Goal: Contribute content: Contribute content

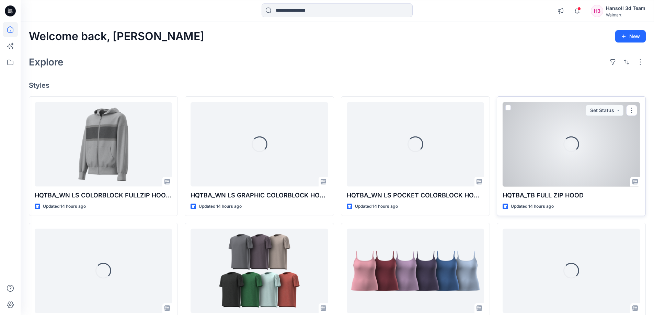
click at [551, 196] on p "HQTBA_TB FULL ZIP HOOD" at bounding box center [571, 196] width 137 height 10
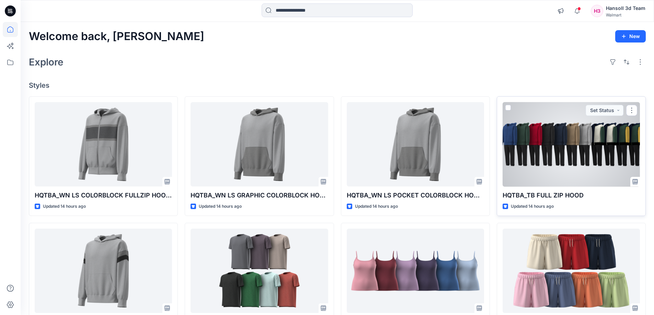
click at [555, 140] on div at bounding box center [571, 144] width 137 height 85
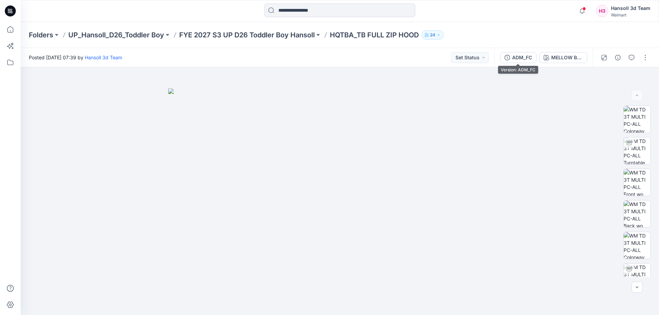
click at [513, 64] on div "ADM_FC MELLOW BLUE" at bounding box center [543, 57] width 99 height 19
click at [513, 60] on div "ADM_FC" at bounding box center [522, 58] width 20 height 8
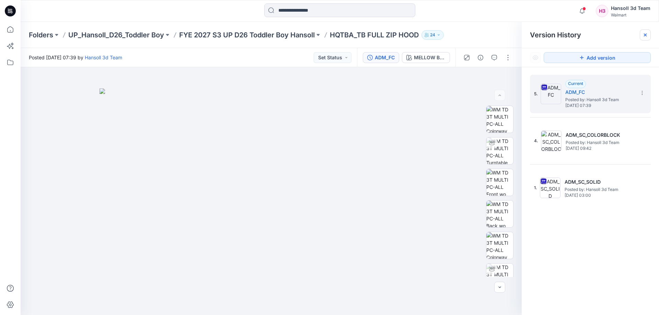
click at [645, 36] on icon at bounding box center [645, 35] width 3 height 3
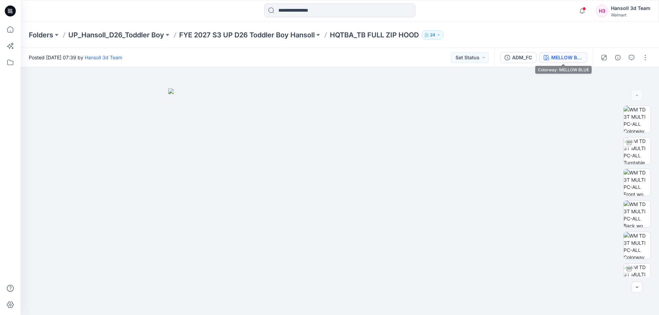
click at [560, 58] on div "MELLOW BLUE" at bounding box center [567, 58] width 32 height 8
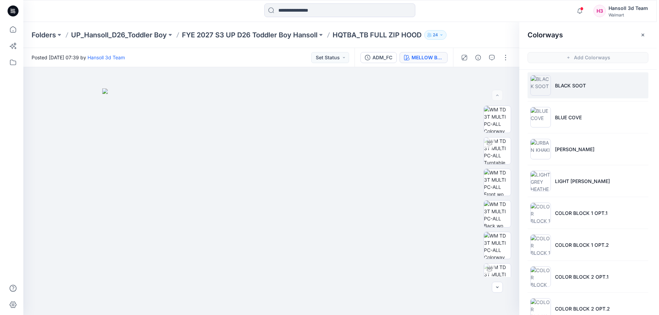
scroll to position [117, 0]
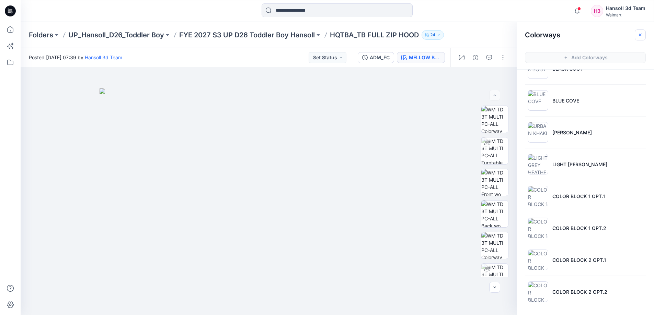
click at [639, 32] on icon "button" at bounding box center [639, 34] width 5 height 5
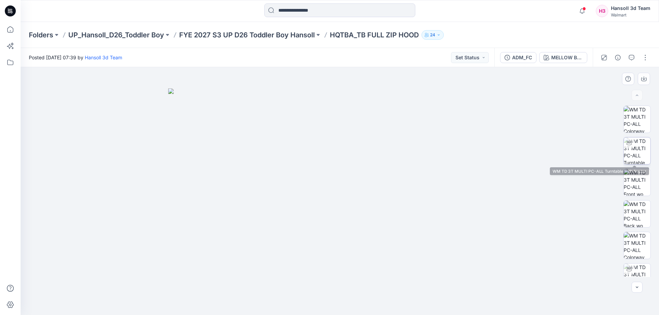
click at [629, 146] on div at bounding box center [629, 143] width 11 height 11
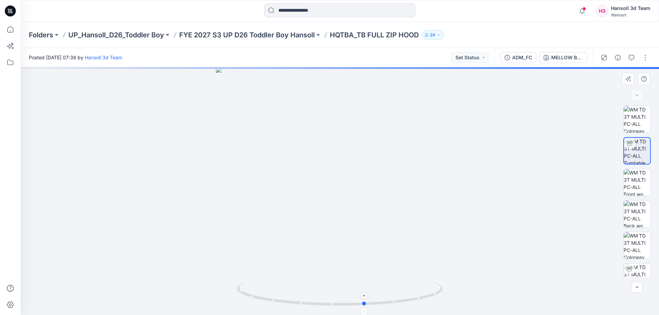
drag, startPoint x: 426, startPoint y: 302, endPoint x: 240, endPoint y: 287, distance: 187.0
click at [240, 287] on icon at bounding box center [341, 295] width 208 height 26
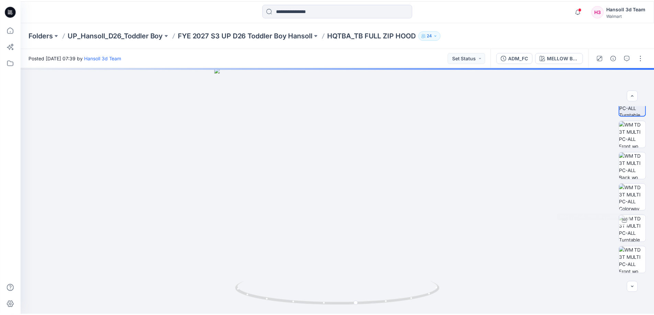
scroll to position [69, 0]
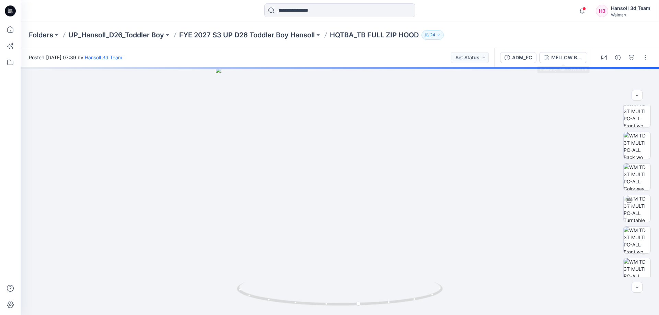
click at [557, 48] on div "ADM_FC MELLOW BLUE" at bounding box center [543, 57] width 99 height 19
click at [555, 56] on div "MELLOW BLUE" at bounding box center [567, 58] width 32 height 8
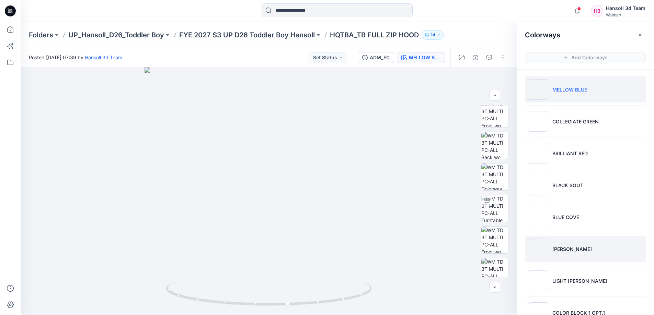
scroll to position [117, 0]
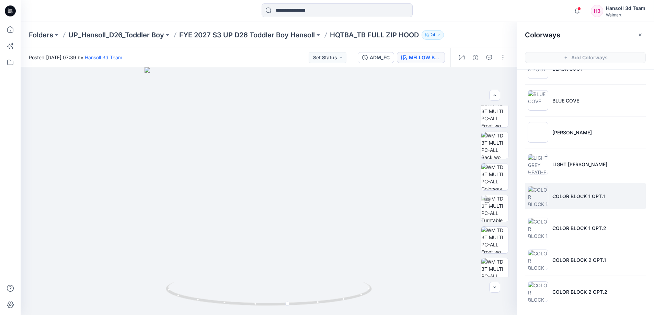
click at [573, 184] on li "COLOR BLOCK 1 OPT.1" at bounding box center [585, 196] width 121 height 26
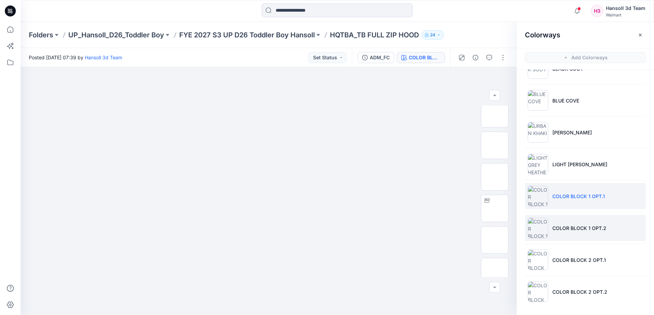
click at [573, 236] on li "COLOR BLOCK 1 OPT.2" at bounding box center [585, 228] width 121 height 26
click at [312, 67] on img at bounding box center [269, 67] width 248 height 0
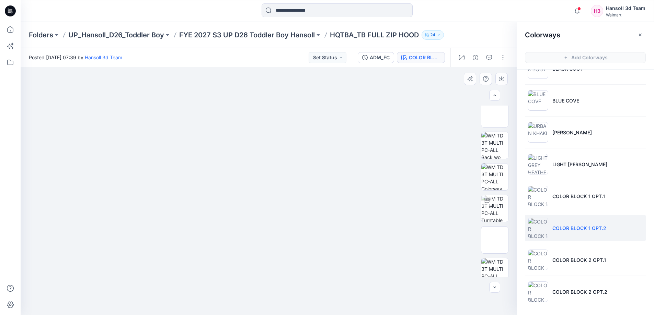
click at [252, 67] on img at bounding box center [269, 67] width 248 height 0
click at [495, 118] on img at bounding box center [494, 114] width 27 height 27
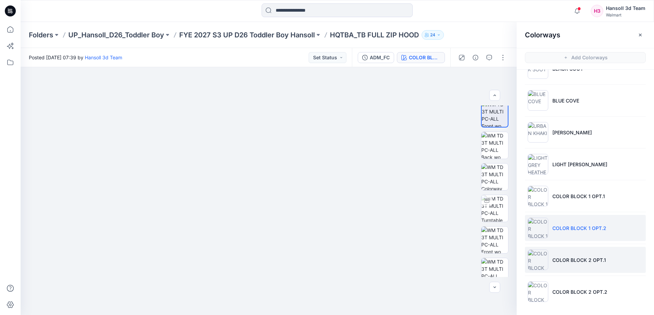
click at [603, 261] on p "COLOR BLOCK 2 OPT.1" at bounding box center [579, 260] width 54 height 7
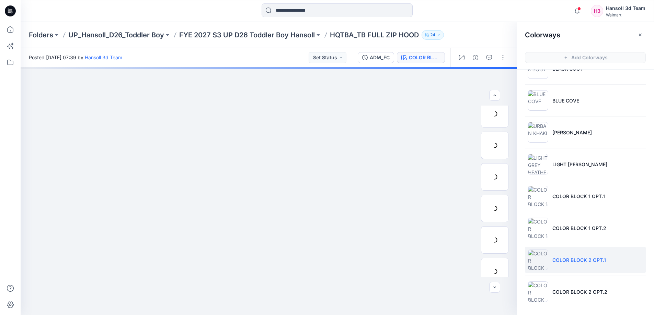
click at [583, 264] on li "COLOR BLOCK 2 OPT.1" at bounding box center [585, 260] width 121 height 26
click at [589, 288] on li "COLOR BLOCK 2 OPT.2" at bounding box center [585, 292] width 121 height 26
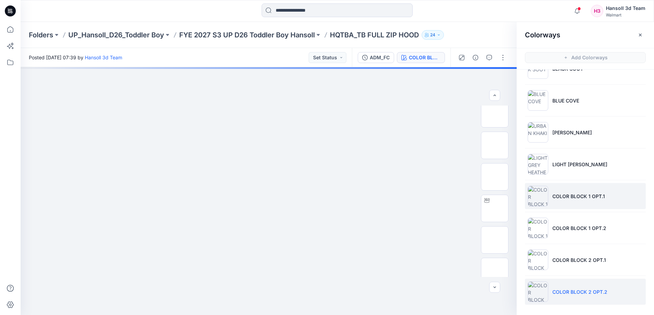
click at [572, 196] on p "COLOR BLOCK 1 OPT.1" at bounding box center [578, 196] width 53 height 7
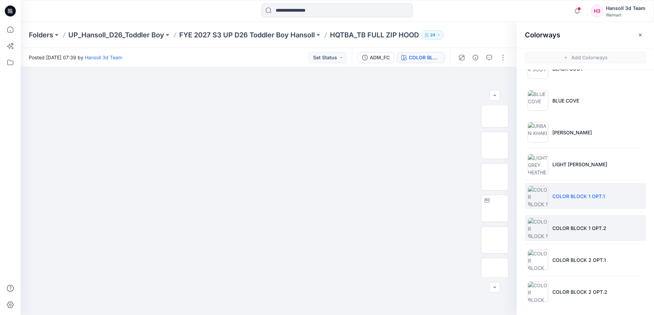
click at [578, 220] on li "COLOR BLOCK 1 OPT.2" at bounding box center [585, 228] width 121 height 26
click at [573, 194] on p "COLOR BLOCK 1 OPT.1" at bounding box center [578, 196] width 53 height 7
click at [570, 229] on p "COLOR BLOCK 1 OPT.2" at bounding box center [579, 228] width 54 height 7
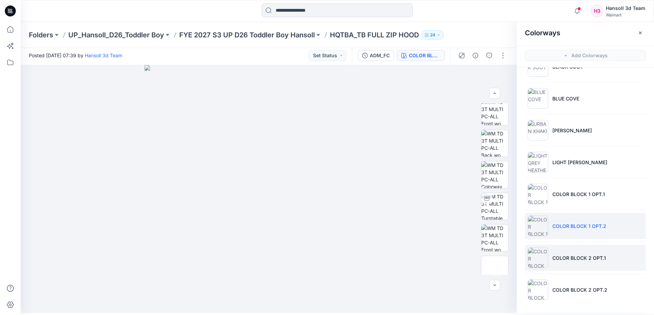
click at [579, 265] on li "COLOR BLOCK 2 OPT.1" at bounding box center [585, 258] width 121 height 26
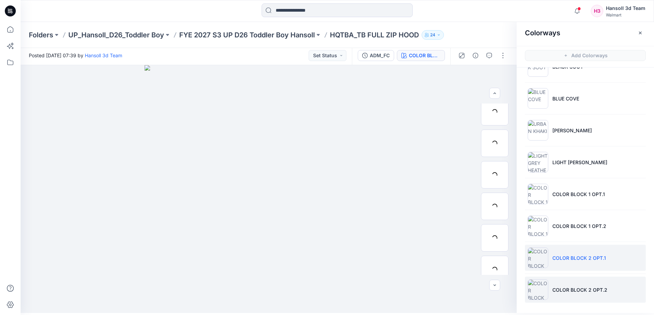
click at [579, 290] on p "COLOR BLOCK 2 OPT.2" at bounding box center [579, 290] width 55 height 7
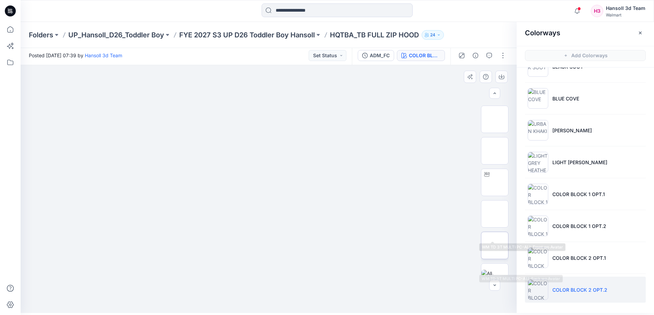
scroll to position [108, 0]
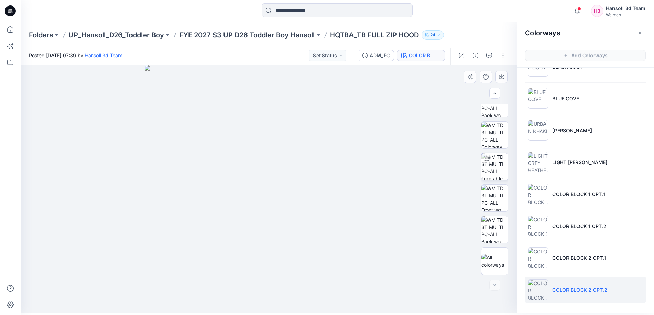
click at [492, 161] on img at bounding box center [494, 166] width 27 height 27
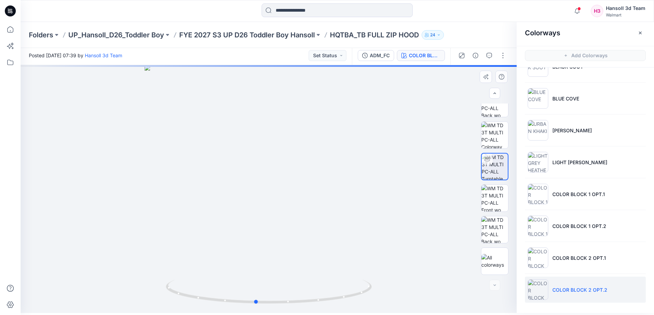
drag, startPoint x: 308, startPoint y: 310, endPoint x: 232, endPoint y: 134, distance: 191.3
click at [296, 307] on img at bounding box center [269, 296] width 206 height 33
drag, startPoint x: 263, startPoint y: 308, endPoint x: 272, endPoint y: 166, distance: 142.4
click at [300, 309] on img at bounding box center [269, 296] width 206 height 33
drag, startPoint x: 275, startPoint y: 158, endPoint x: 274, endPoint y: 209, distance: 51.2
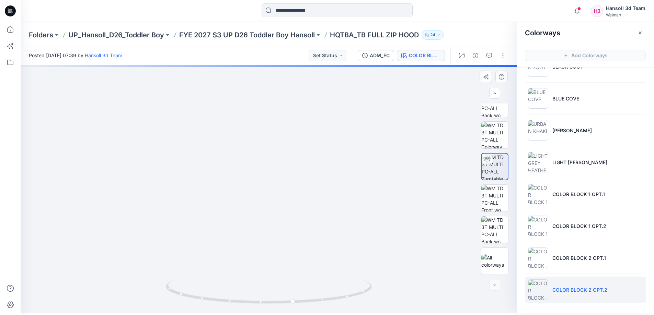
click at [274, 209] on img at bounding box center [268, 146] width 544 height 334
drag, startPoint x: 289, startPoint y: 307, endPoint x: 240, endPoint y: 309, distance: 49.1
click at [240, 309] on img at bounding box center [269, 296] width 206 height 33
click at [592, 264] on li "COLOR BLOCK 2 OPT.1" at bounding box center [585, 258] width 121 height 26
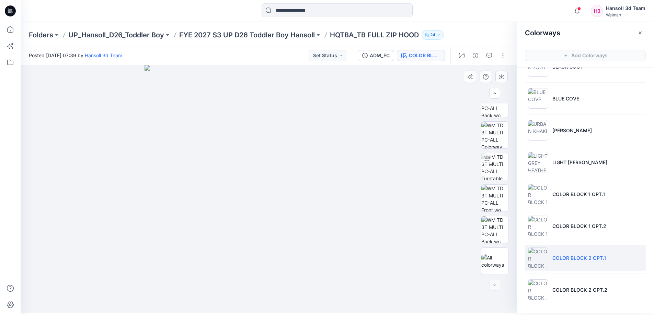
drag, startPoint x: 307, startPoint y: 303, endPoint x: 276, endPoint y: 302, distance: 30.6
click at [277, 303] on img at bounding box center [269, 189] width 248 height 248
click at [495, 168] on img at bounding box center [494, 166] width 27 height 27
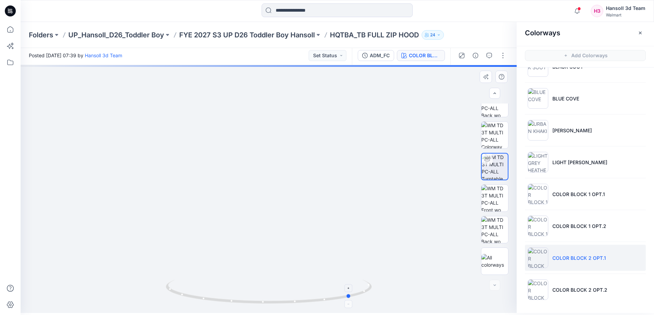
drag, startPoint x: 341, startPoint y: 299, endPoint x: 224, endPoint y: 302, distance: 116.7
click at [217, 306] on div at bounding box center [269, 189] width 496 height 248
click at [584, 292] on p "COLOR BLOCK 2 OPT.2" at bounding box center [579, 290] width 55 height 7
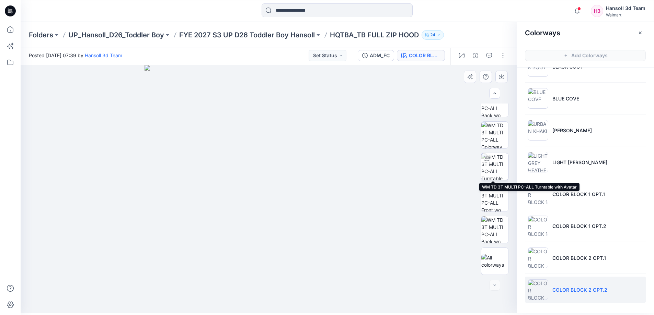
click at [495, 173] on img at bounding box center [494, 166] width 27 height 27
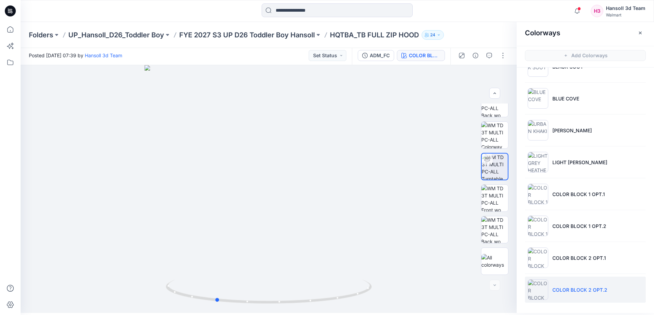
drag, startPoint x: 315, startPoint y: 306, endPoint x: 262, endPoint y: 314, distance: 53.8
click at [262, 313] on html "Notifications Your style HQTBA_WN LS COLORBLOCK FULLZIP HOODIE has been updated…" at bounding box center [327, 155] width 654 height 315
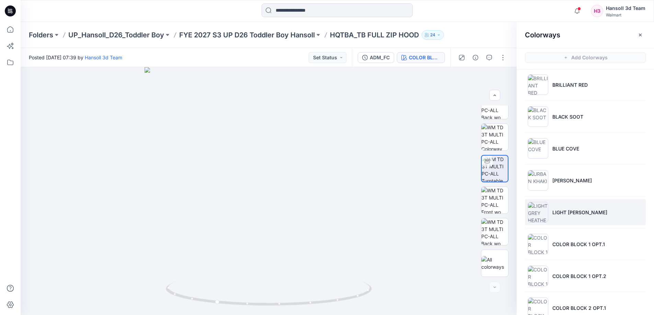
scroll to position [117, 0]
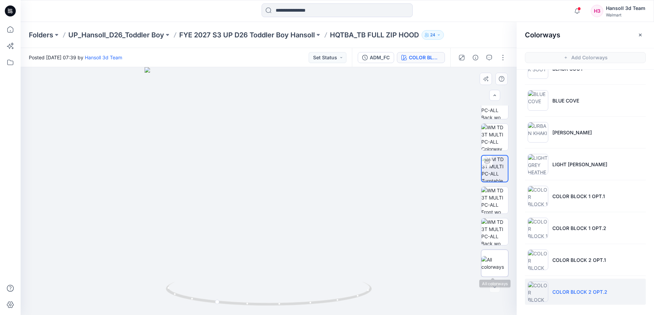
click at [490, 262] on img at bounding box center [494, 263] width 27 height 14
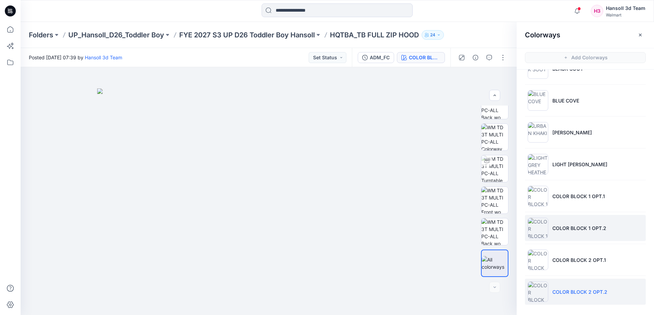
click at [592, 219] on li "COLOR BLOCK 1 OPT.2" at bounding box center [585, 228] width 121 height 26
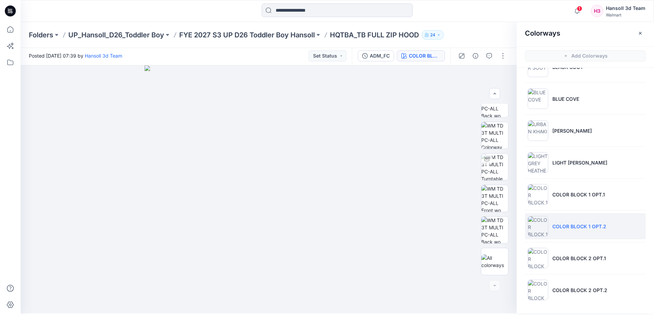
scroll to position [2, 0]
click at [641, 32] on icon "button" at bounding box center [640, 32] width 3 height 3
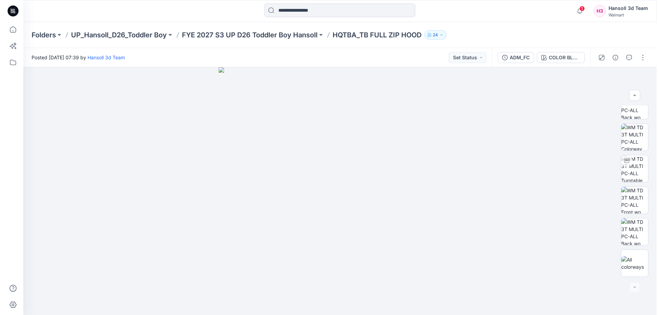
scroll to position [0, 0]
click at [643, 56] on button "button" at bounding box center [645, 57] width 11 height 11
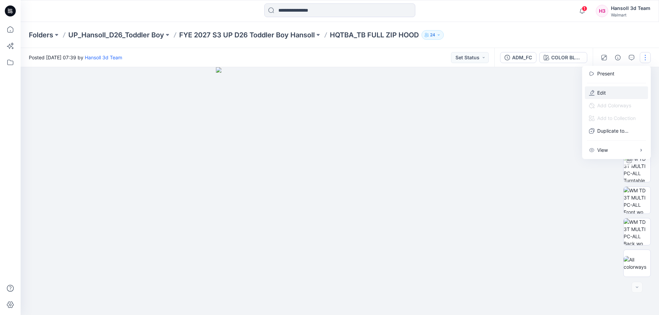
click at [618, 91] on button "Edit" at bounding box center [616, 93] width 63 height 13
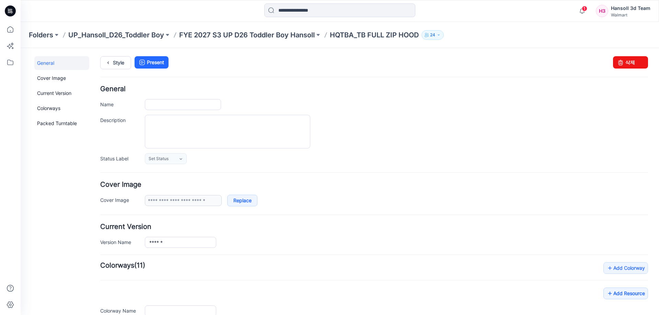
type input "**********"
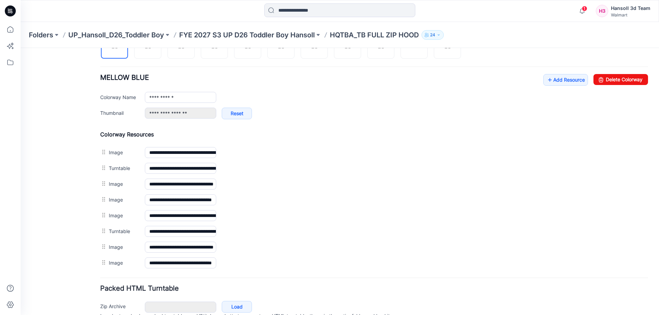
scroll to position [172, 0]
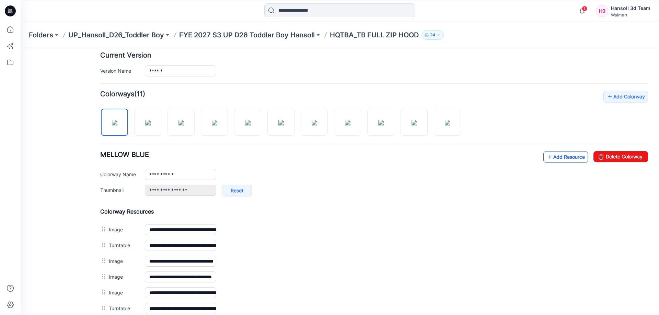
click at [543, 152] on link "Add Resource" at bounding box center [565, 157] width 45 height 12
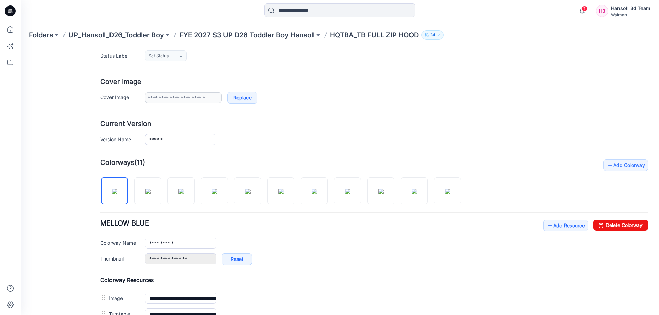
scroll to position [0, 0]
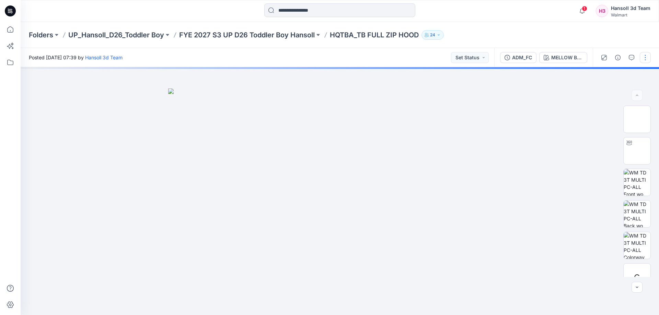
click at [641, 53] on button "button" at bounding box center [645, 57] width 11 height 11
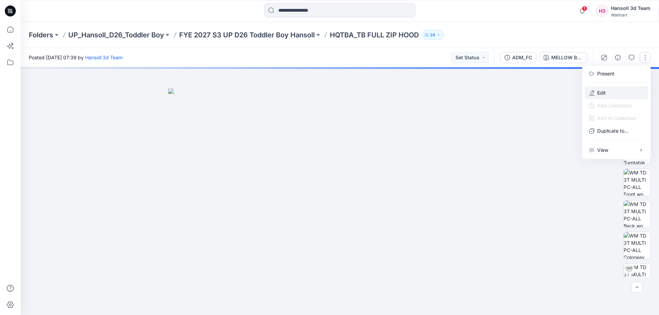
click at [627, 89] on button "Edit" at bounding box center [616, 93] width 63 height 13
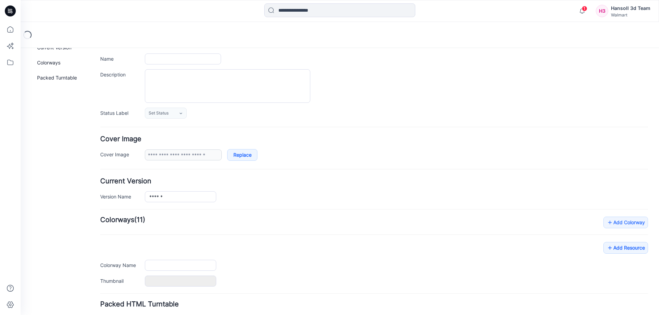
scroll to position [96, 0]
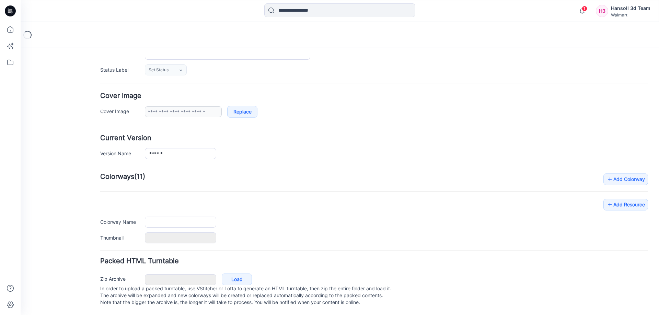
type input "**********"
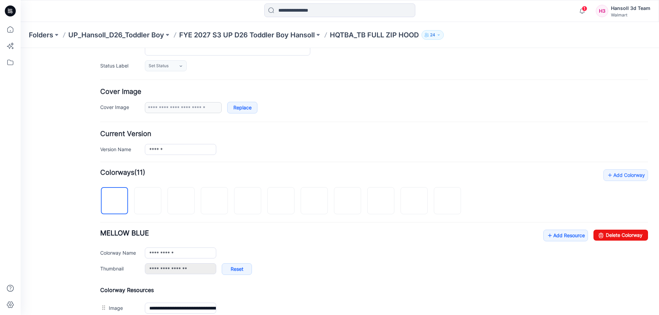
scroll to position [0, 0]
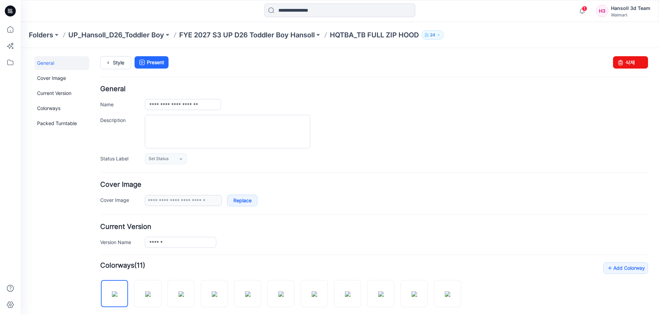
click at [292, 40] on div "Folders UP_Hansoll_D26_Toddler Boy FYE 2027 S3 UP D26 Toddler Boy Hansoll HQTBA…" at bounding box center [340, 35] width 639 height 26
click at [292, 36] on p "FYE 2027 S3 UP D26 Toddler Boy Hansoll" at bounding box center [247, 35] width 136 height 10
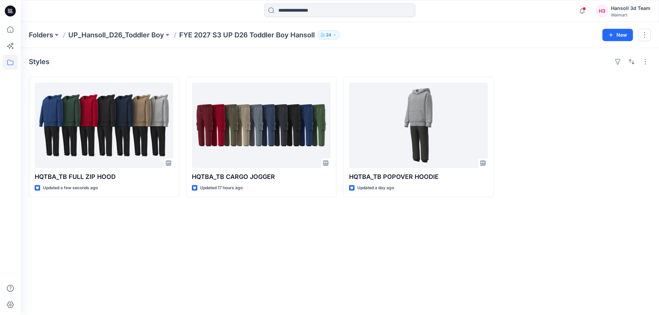
click at [152, 226] on div "Styles HQTBA_TB FULL ZIP HOOD Updated a few seconds ago HQTBA_TB CARGO JOGGER U…" at bounding box center [340, 181] width 639 height 267
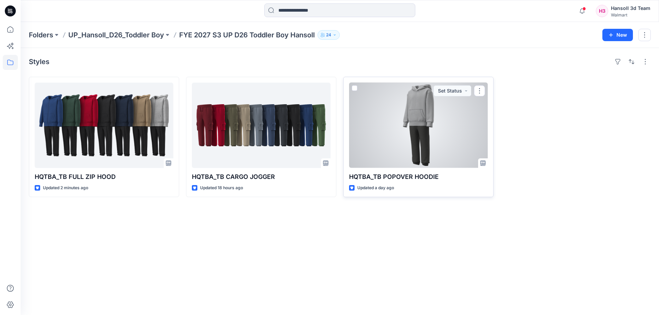
click at [394, 152] on div at bounding box center [418, 125] width 139 height 85
